Goal: Navigation & Orientation: Find specific page/section

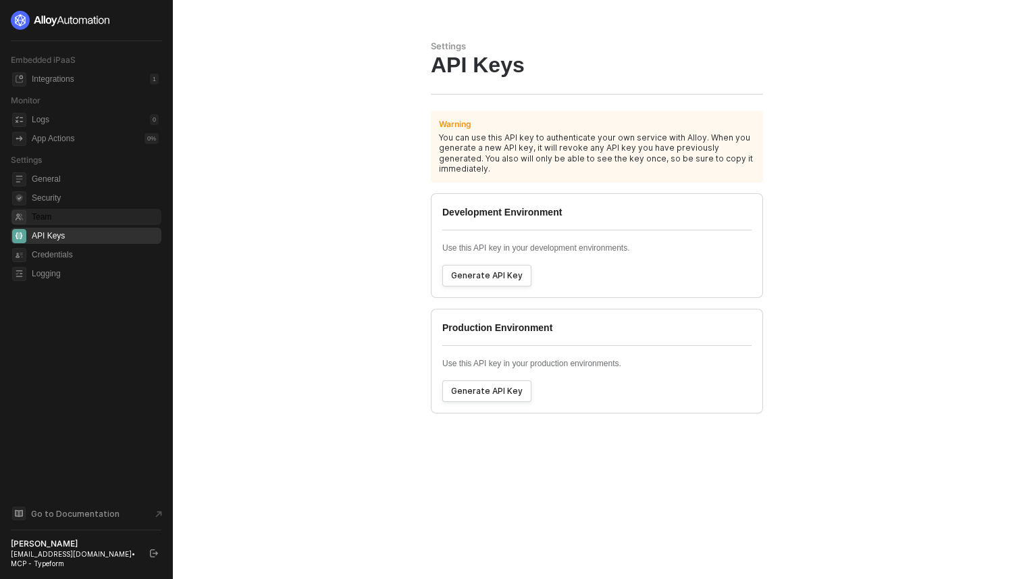
click at [63, 217] on span "Team" at bounding box center [95, 217] width 127 height 16
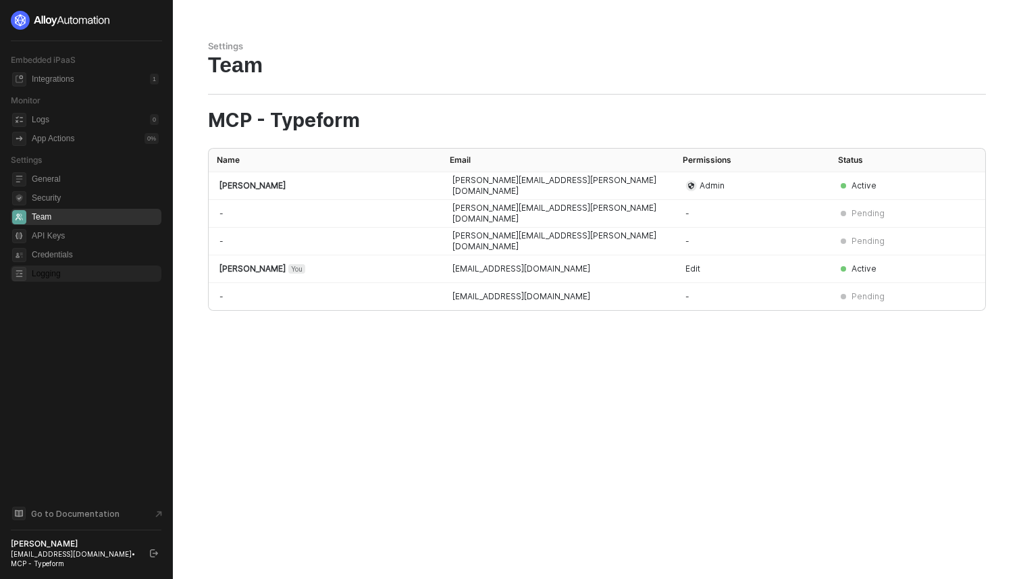
click at [54, 280] on span "Logging" at bounding box center [95, 273] width 127 height 16
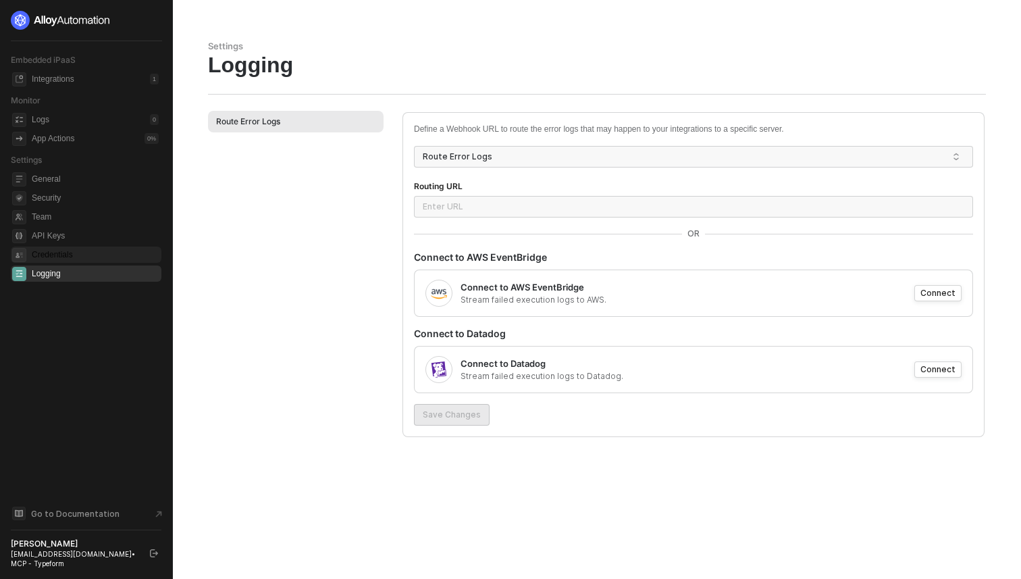
click at [53, 256] on span "Credentials" at bounding box center [95, 254] width 127 height 16
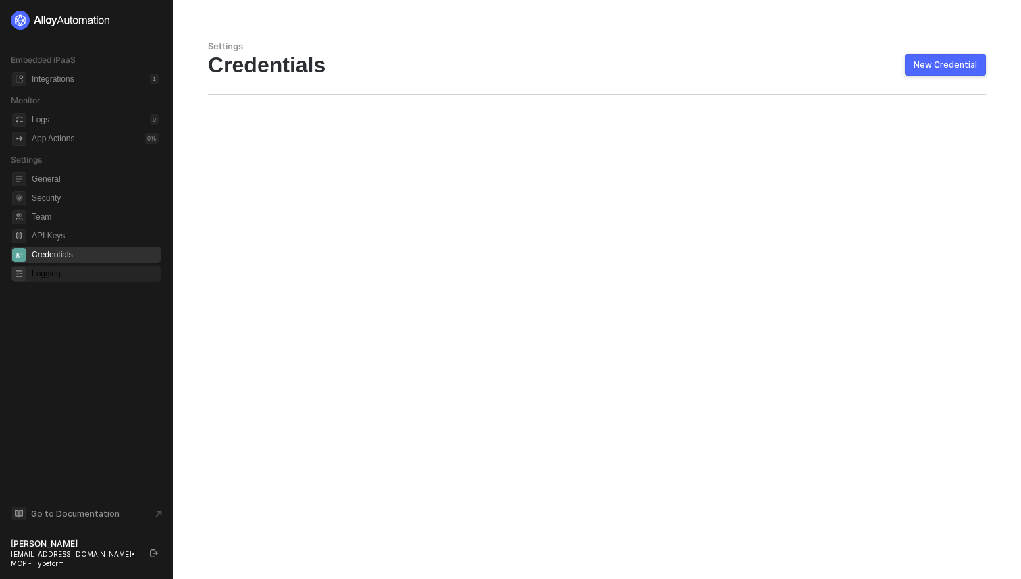
click at [53, 276] on span "Logging" at bounding box center [95, 273] width 127 height 16
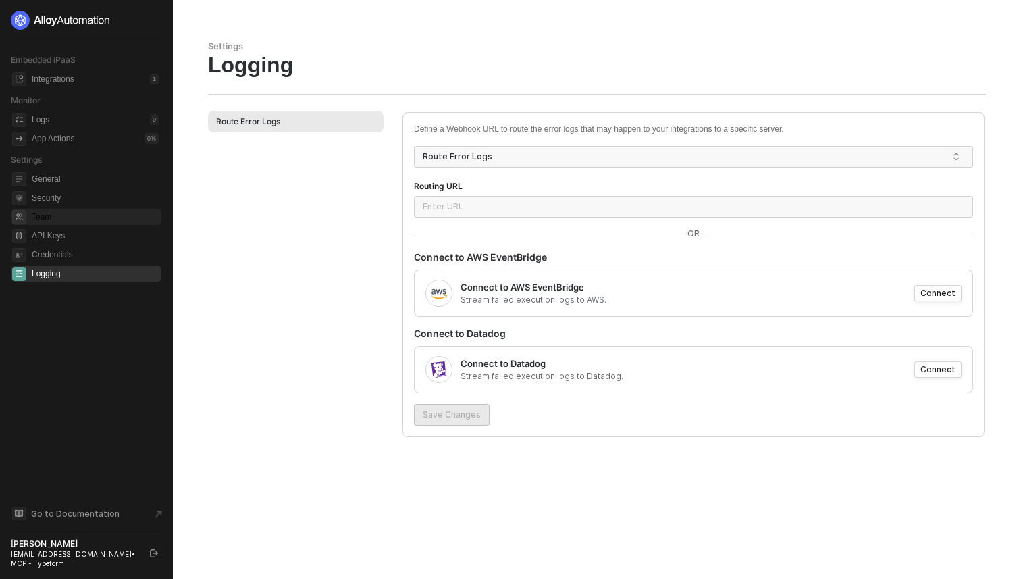
click at [53, 212] on span "Team" at bounding box center [95, 217] width 127 height 16
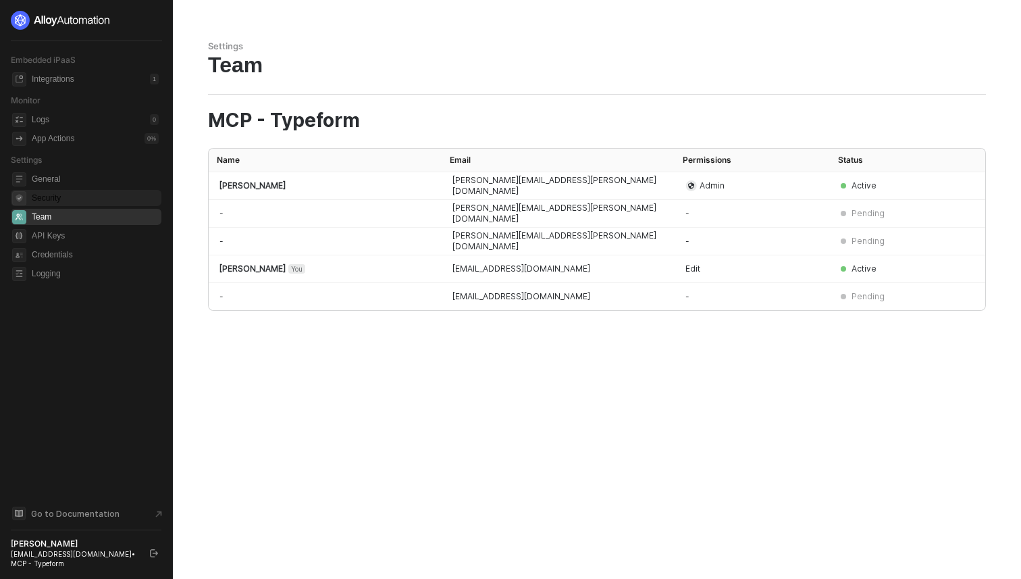
click at [58, 201] on span "Security" at bounding box center [95, 198] width 127 height 16
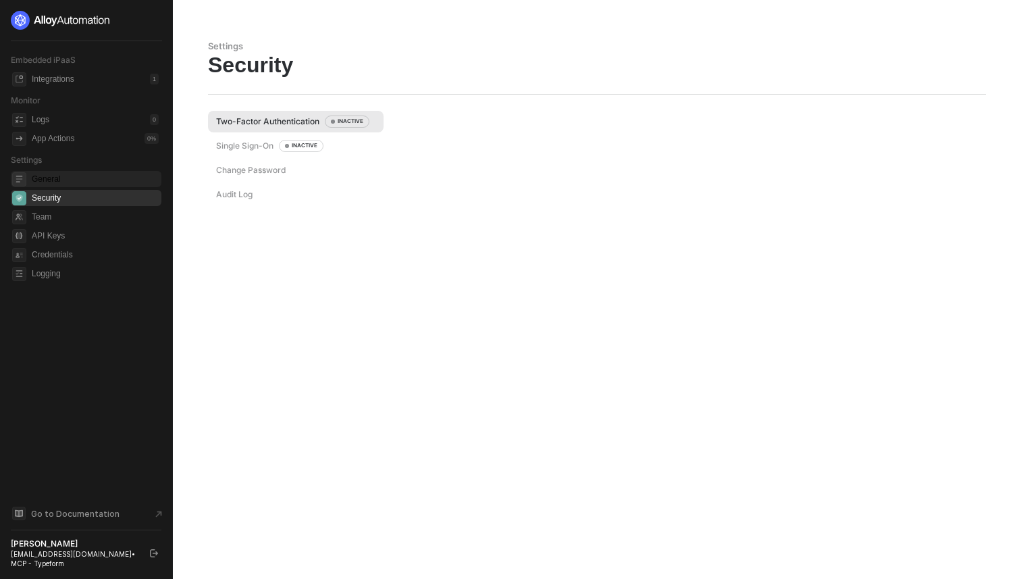
click at [71, 180] on span "General" at bounding box center [95, 179] width 127 height 16
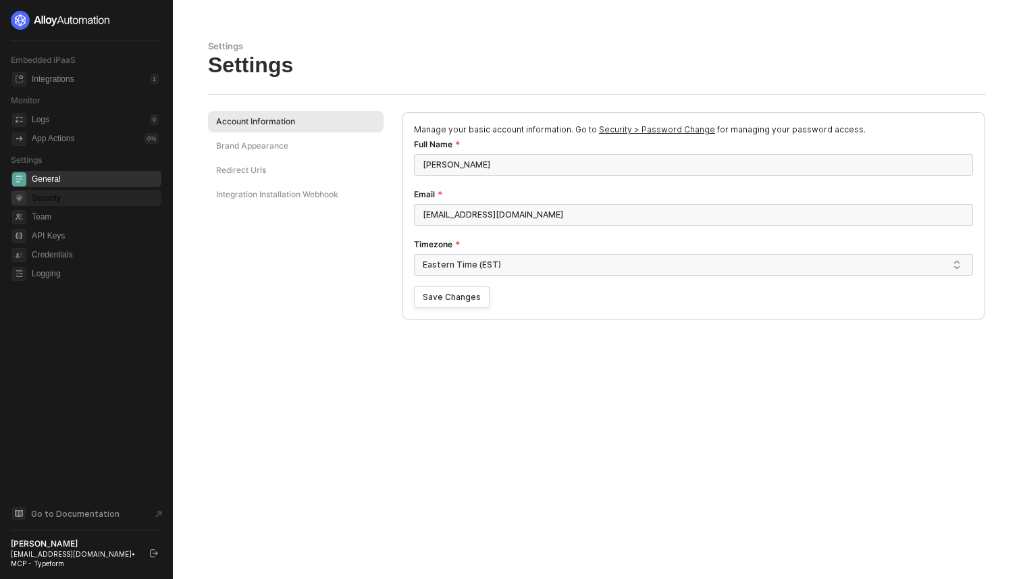
click at [59, 198] on span "Security" at bounding box center [95, 198] width 127 height 16
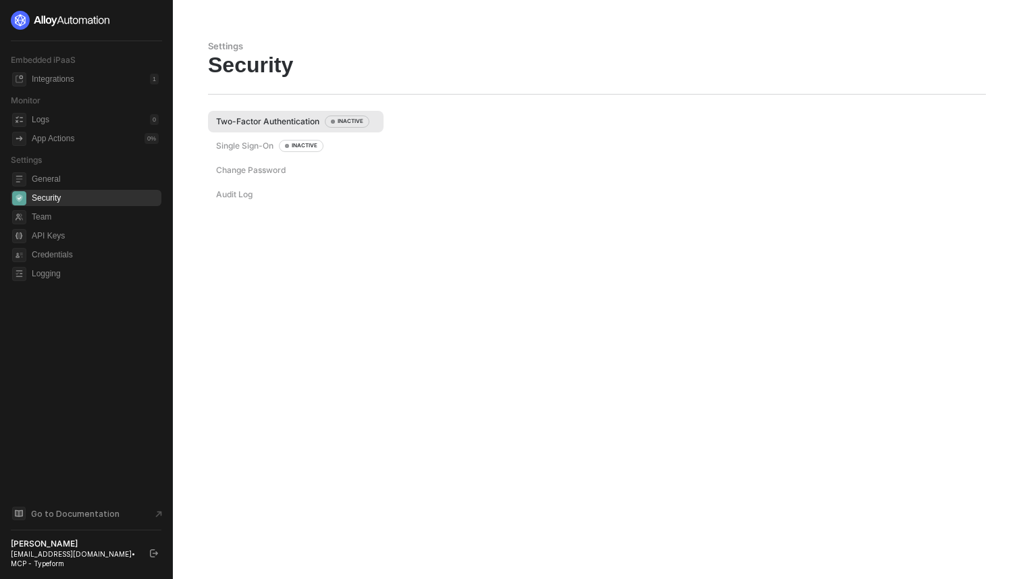
click at [239, 154] on div "Single Sign-On INACTIVE" at bounding box center [296, 146] width 176 height 22
click at [242, 171] on div "Change Password" at bounding box center [251, 169] width 70 height 11
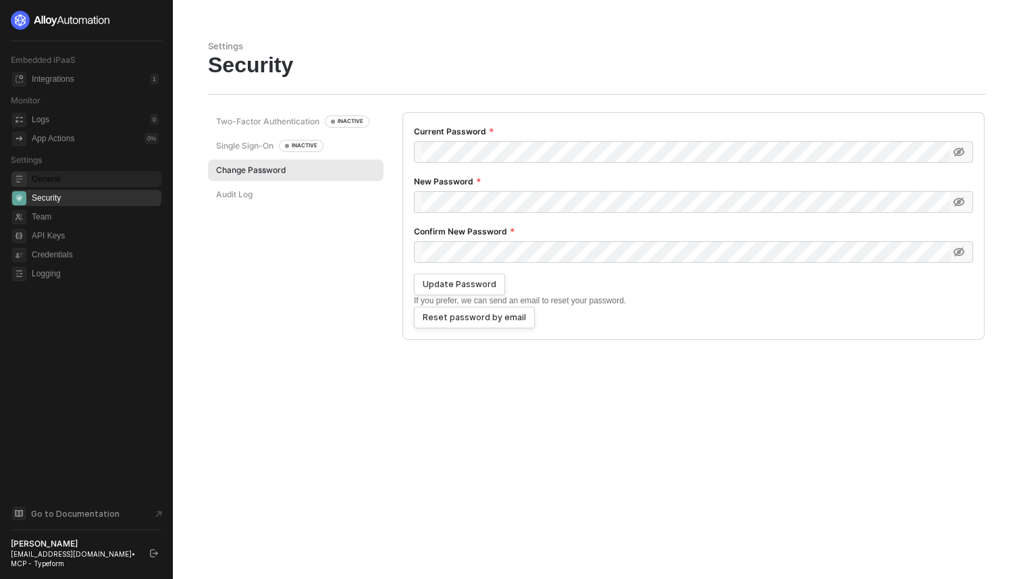
click at [24, 182] on span "general" at bounding box center [19, 179] width 14 height 14
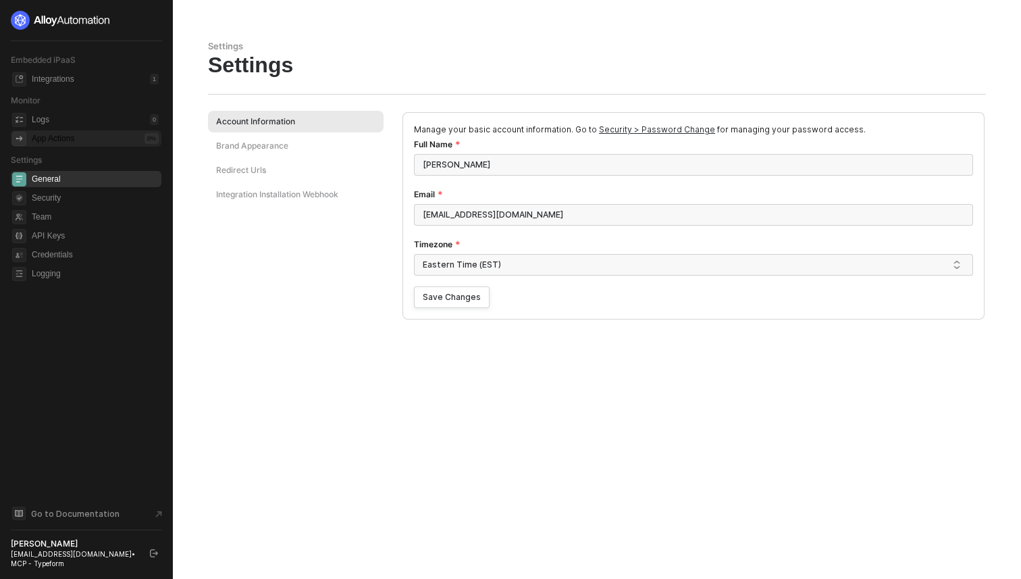
click at [47, 131] on div "App Actions 0 %" at bounding box center [95, 138] width 127 height 16
